Goal: Information Seeking & Learning: Learn about a topic

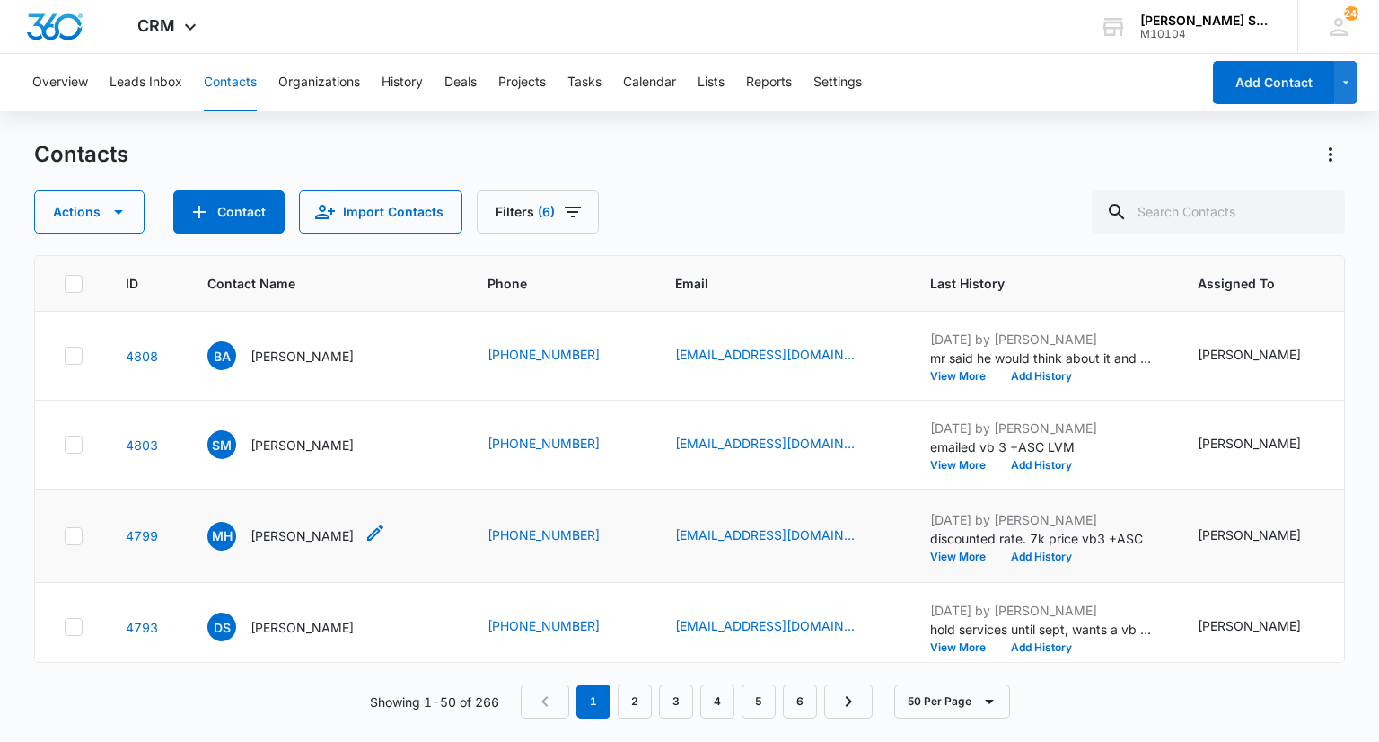
click at [302, 545] on p "[PERSON_NAME]" at bounding box center [302, 535] width 103 height 19
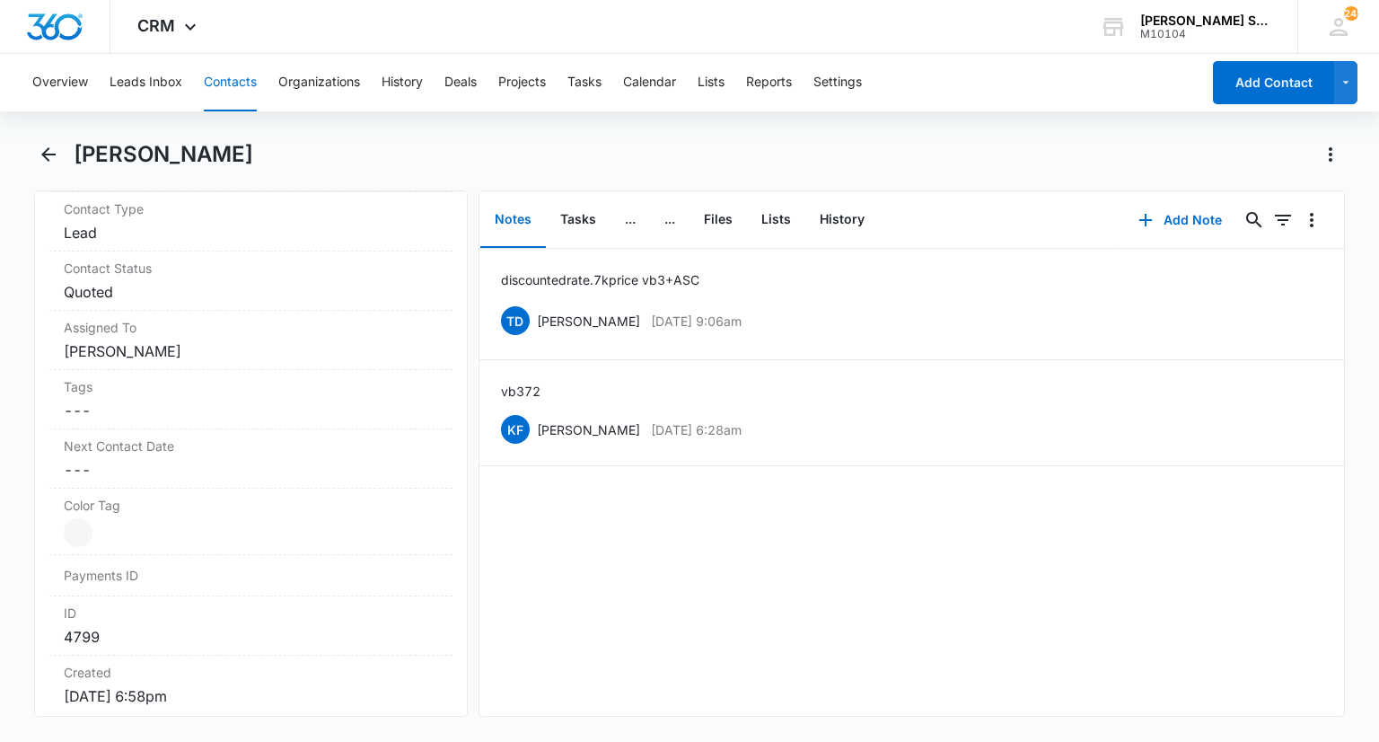
scroll to position [988, 0]
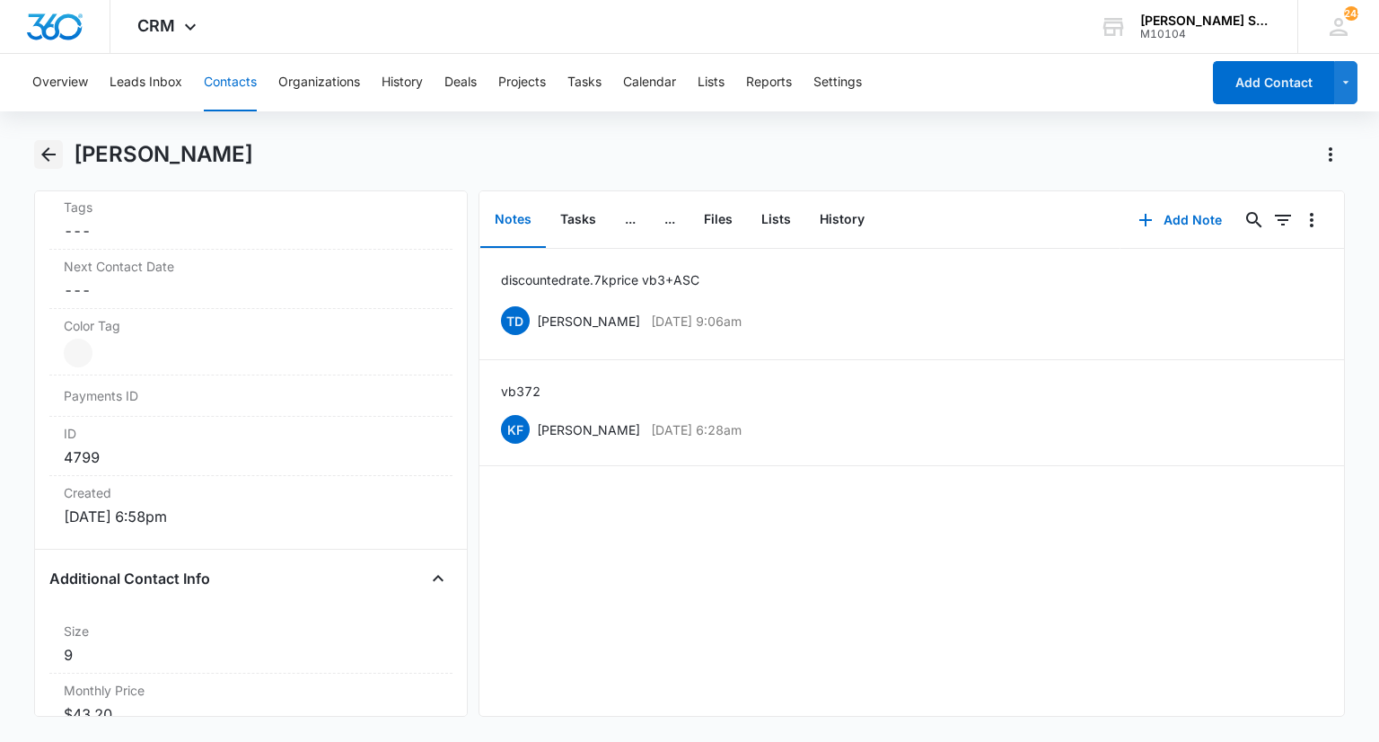
click at [58, 159] on icon "Back" at bounding box center [49, 155] width 22 height 22
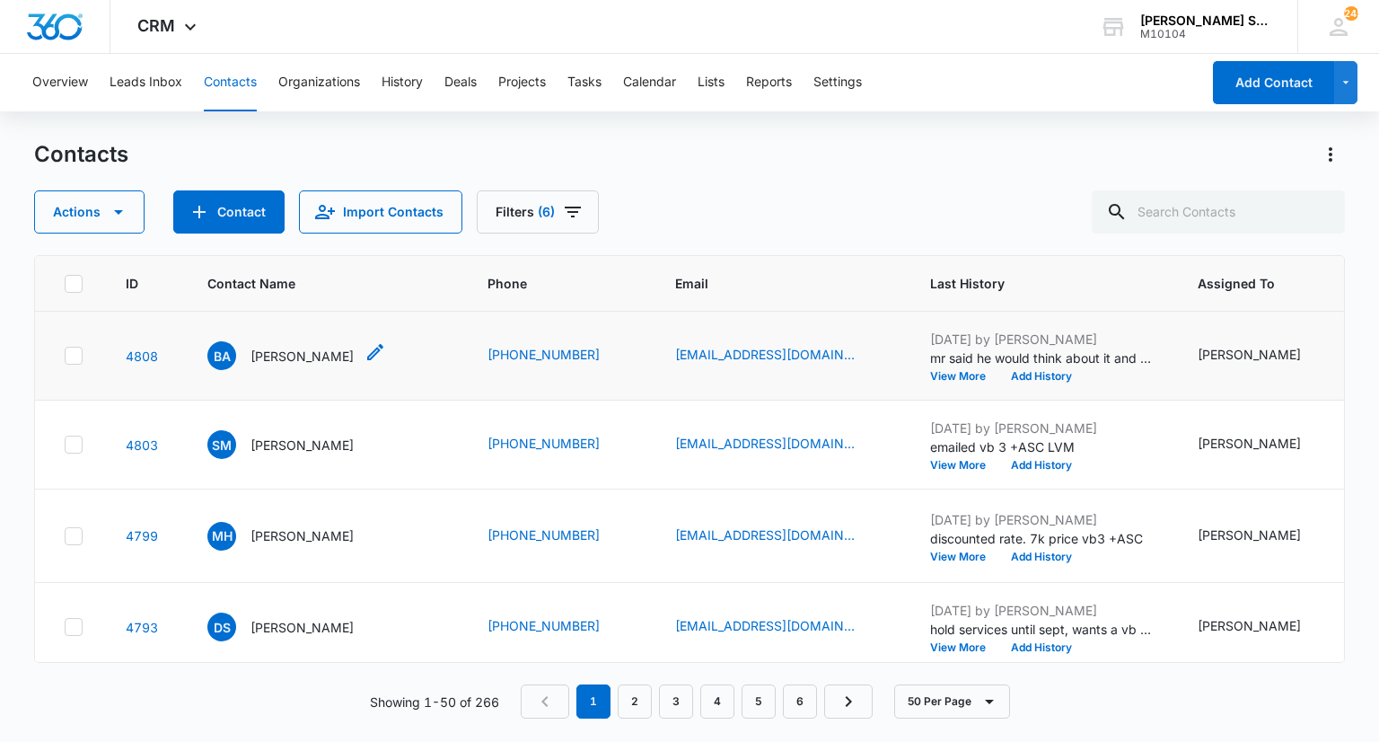
click at [264, 357] on p "[PERSON_NAME]" at bounding box center [302, 356] width 103 height 19
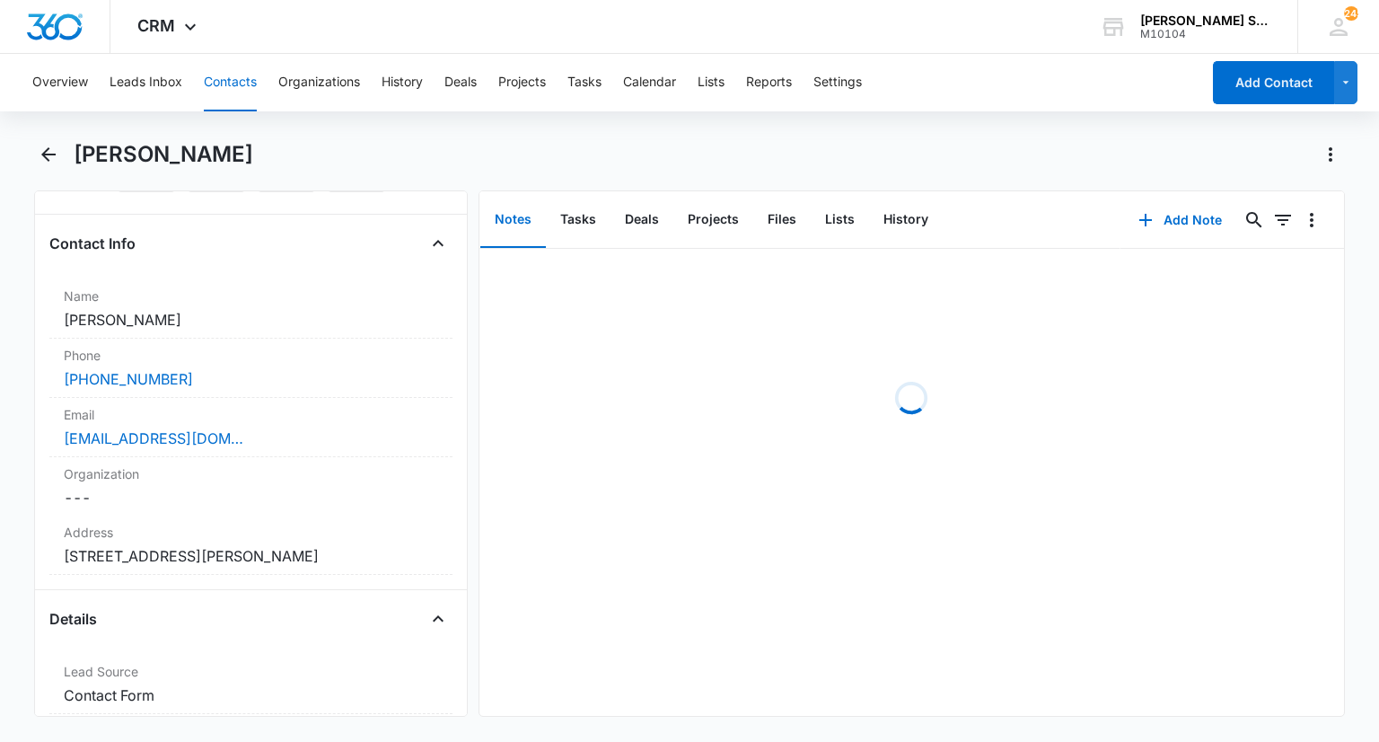
scroll to position [269, 0]
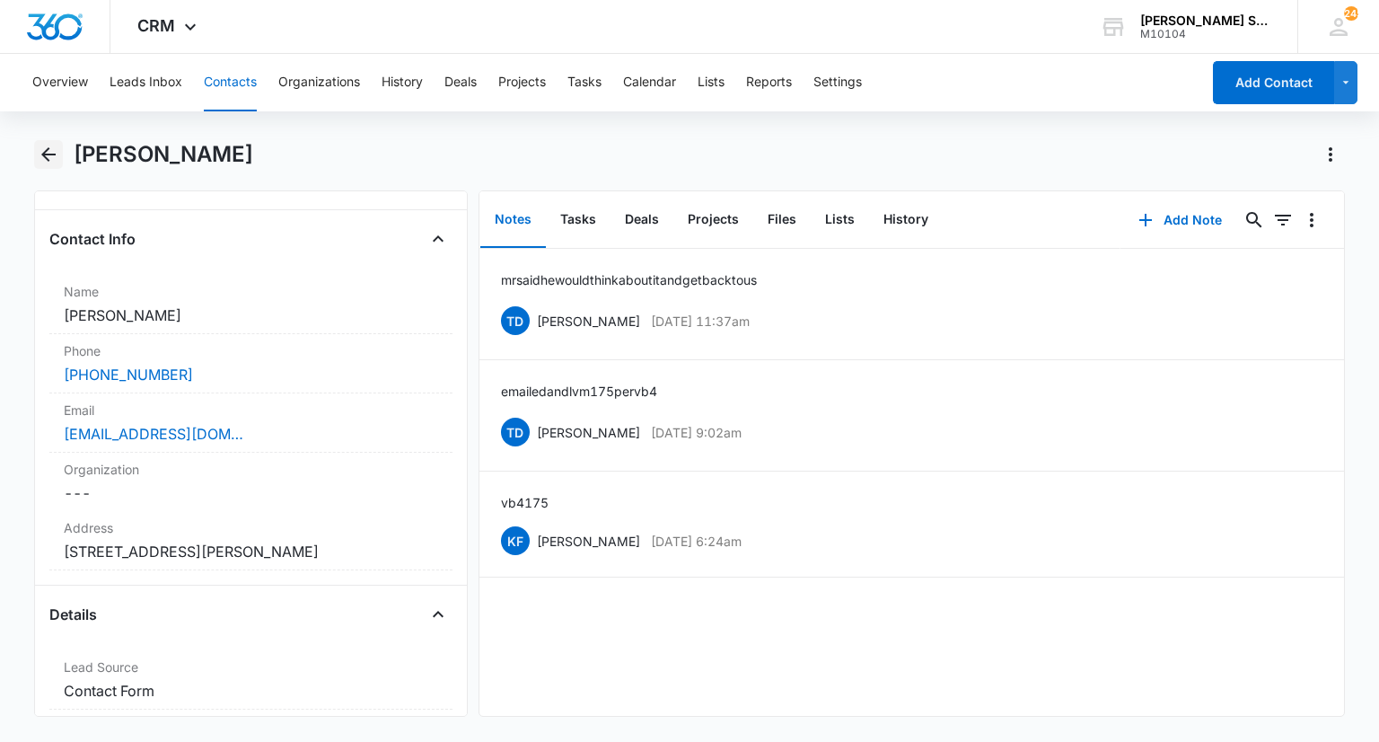
click at [43, 152] on icon "Back" at bounding box center [49, 155] width 22 height 22
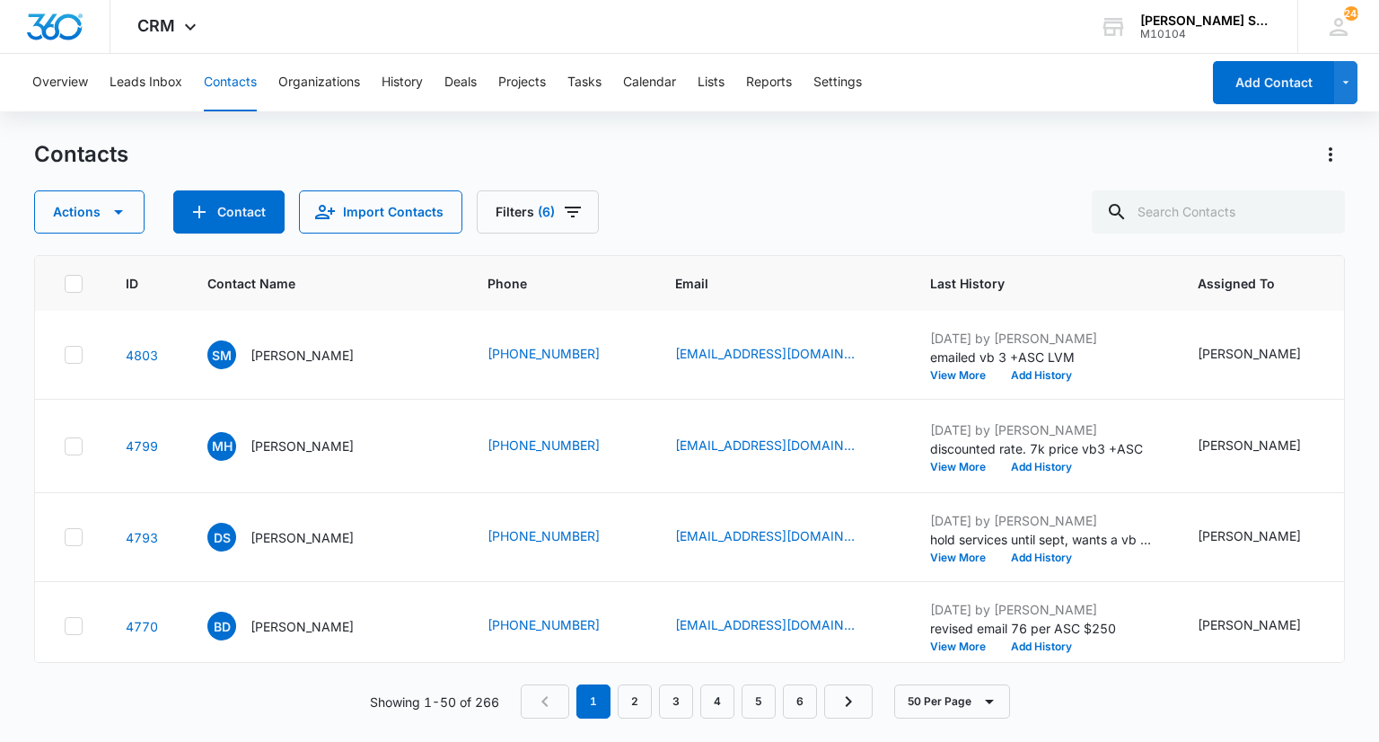
scroll to position [180, 0]
click at [308, 457] on p "[PERSON_NAME]" at bounding box center [302, 447] width 103 height 19
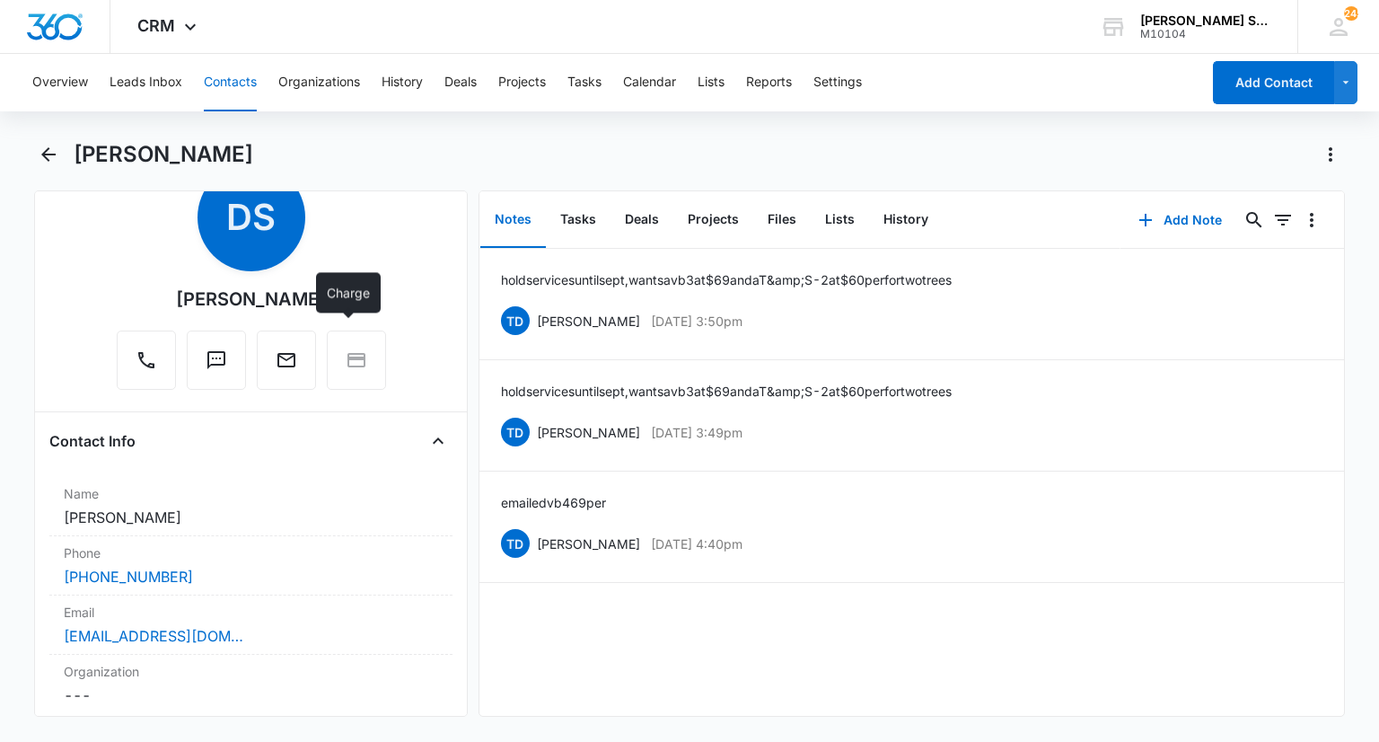
scroll to position [90, 0]
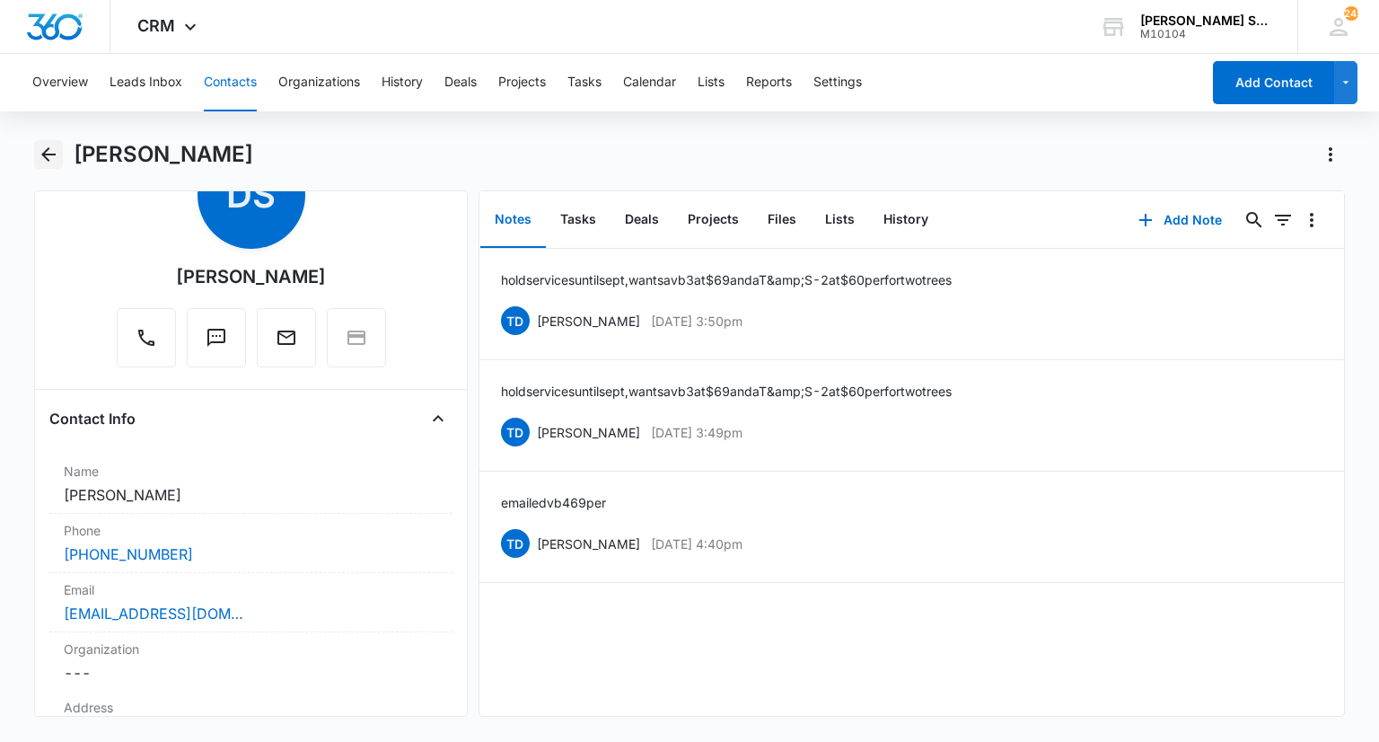
click at [45, 159] on icon "Back" at bounding box center [49, 155] width 22 height 22
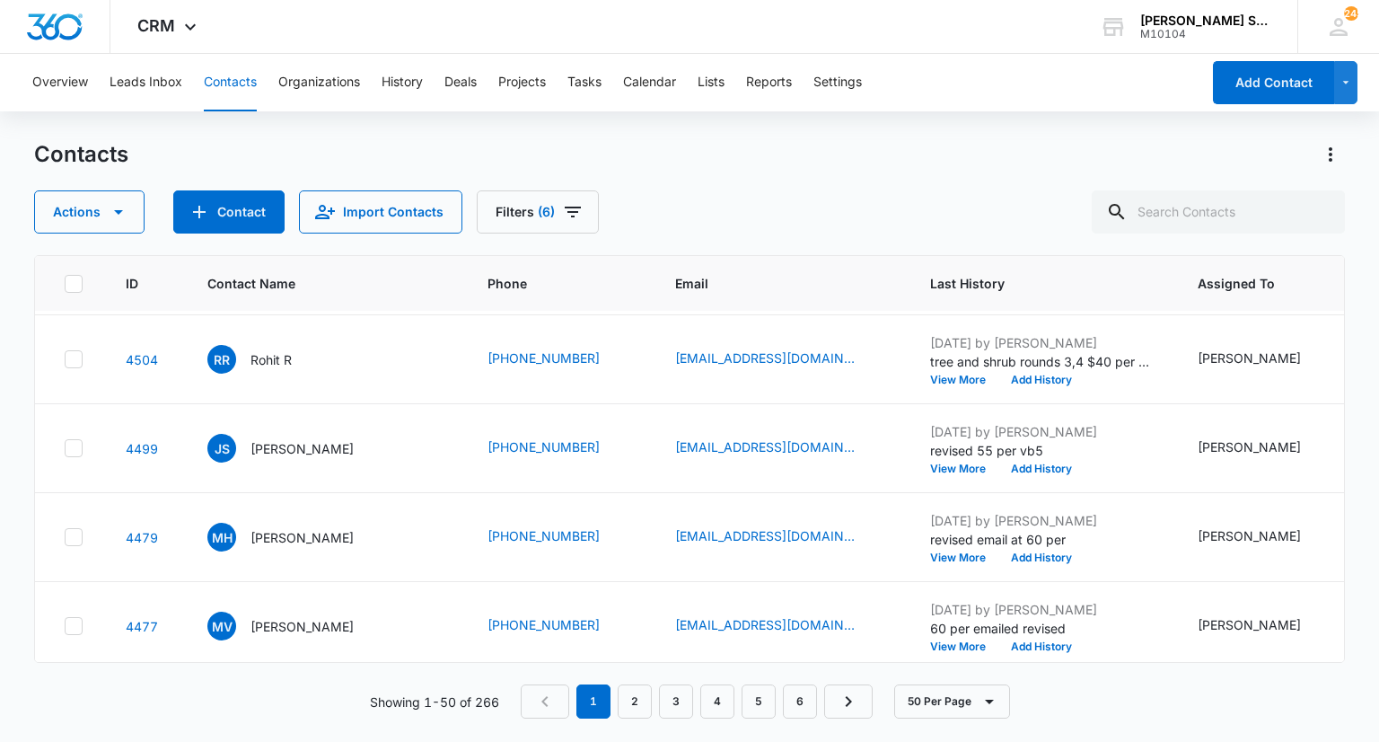
scroll to position [3143, 0]
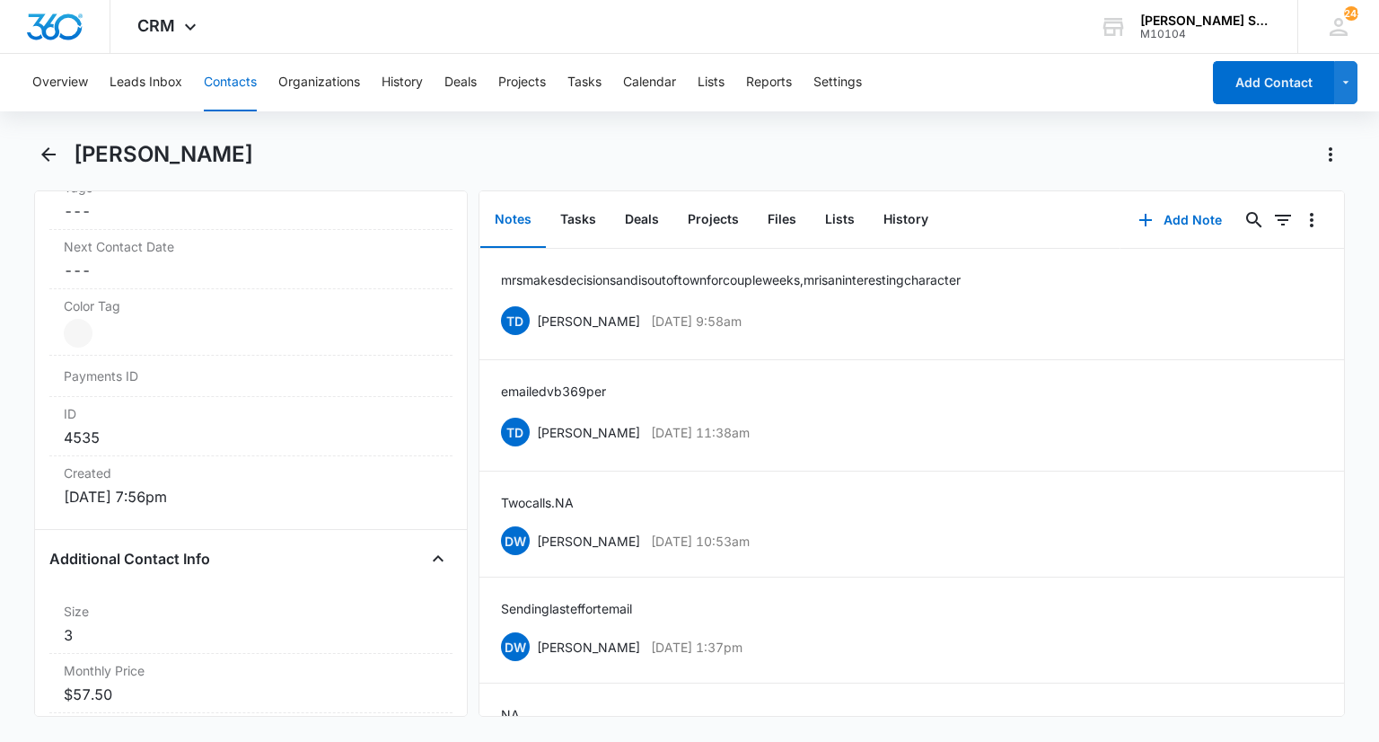
scroll to position [988, 0]
click at [45, 157] on icon "Back" at bounding box center [48, 154] width 14 height 14
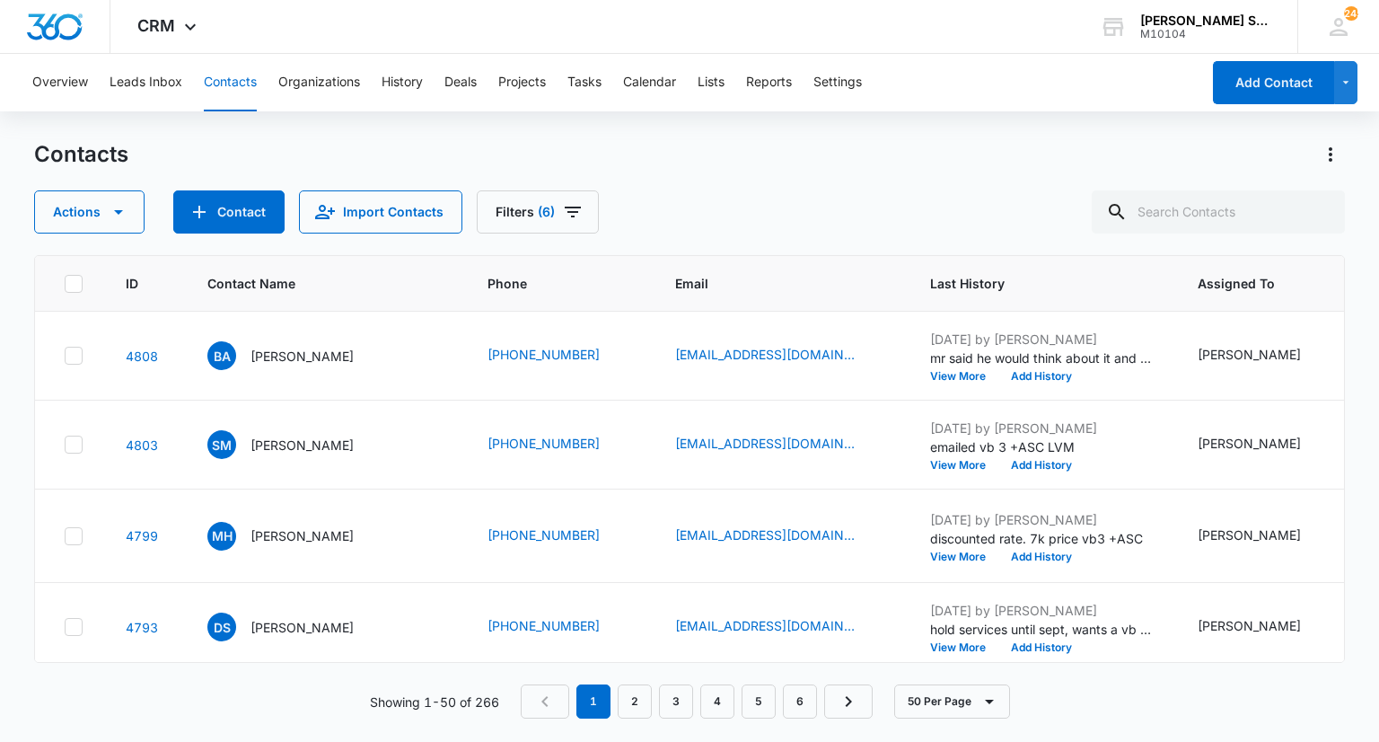
scroll to position [3143, 0]
